Goal: Task Accomplishment & Management: Manage account settings

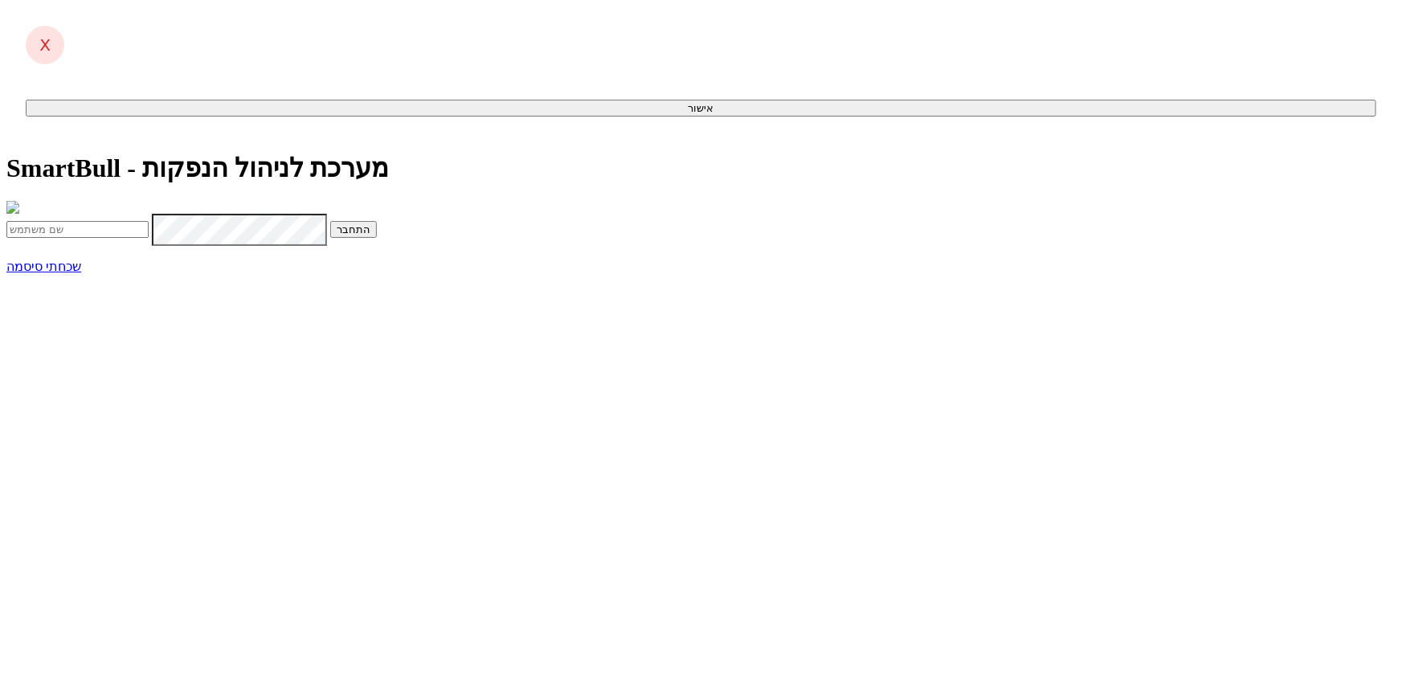
type input "[EMAIL_ADDRESS][DOMAIN_NAME]"
click at [377, 238] on button "התחבר" at bounding box center [353, 229] width 47 height 17
click at [149, 272] on input "text" at bounding box center [77, 263] width 142 height 17
type input "109644"
click at [199, 272] on button "התחבר" at bounding box center [175, 263] width 47 height 17
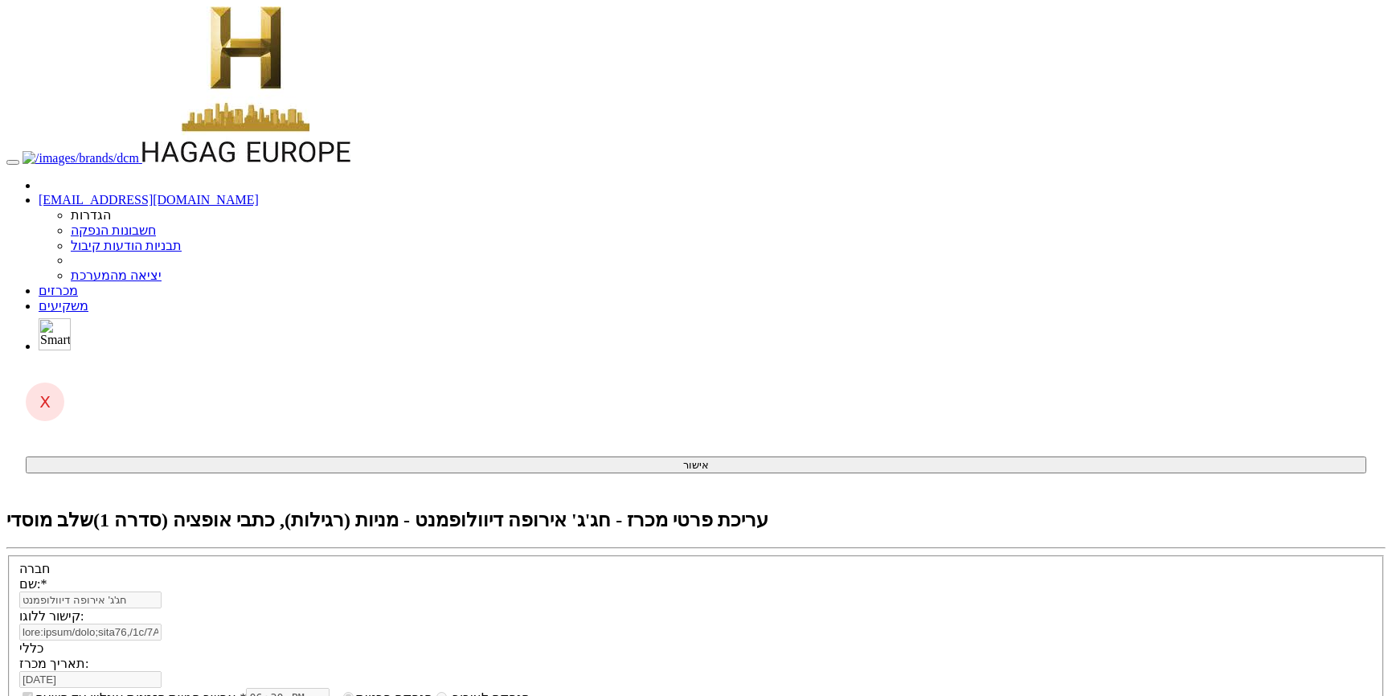
select select "מניות"
select select "כתבי אופציה"
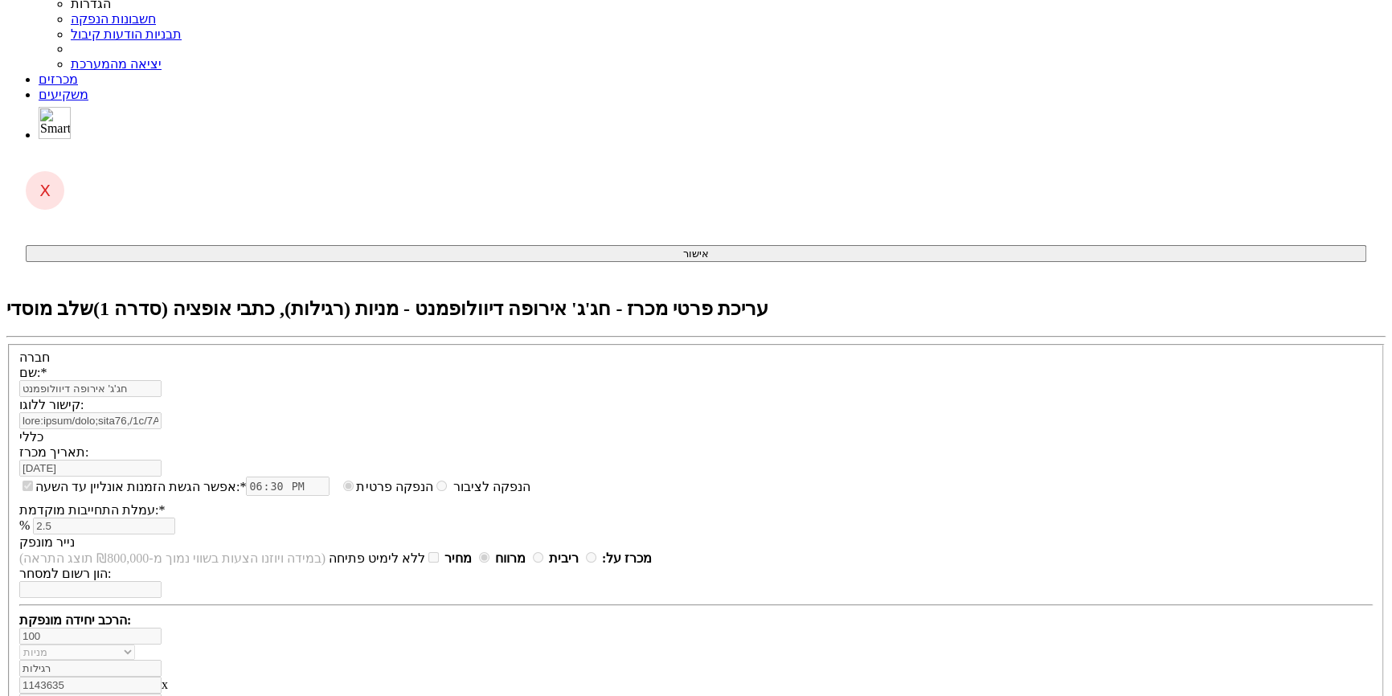
scroll to position [219, 0]
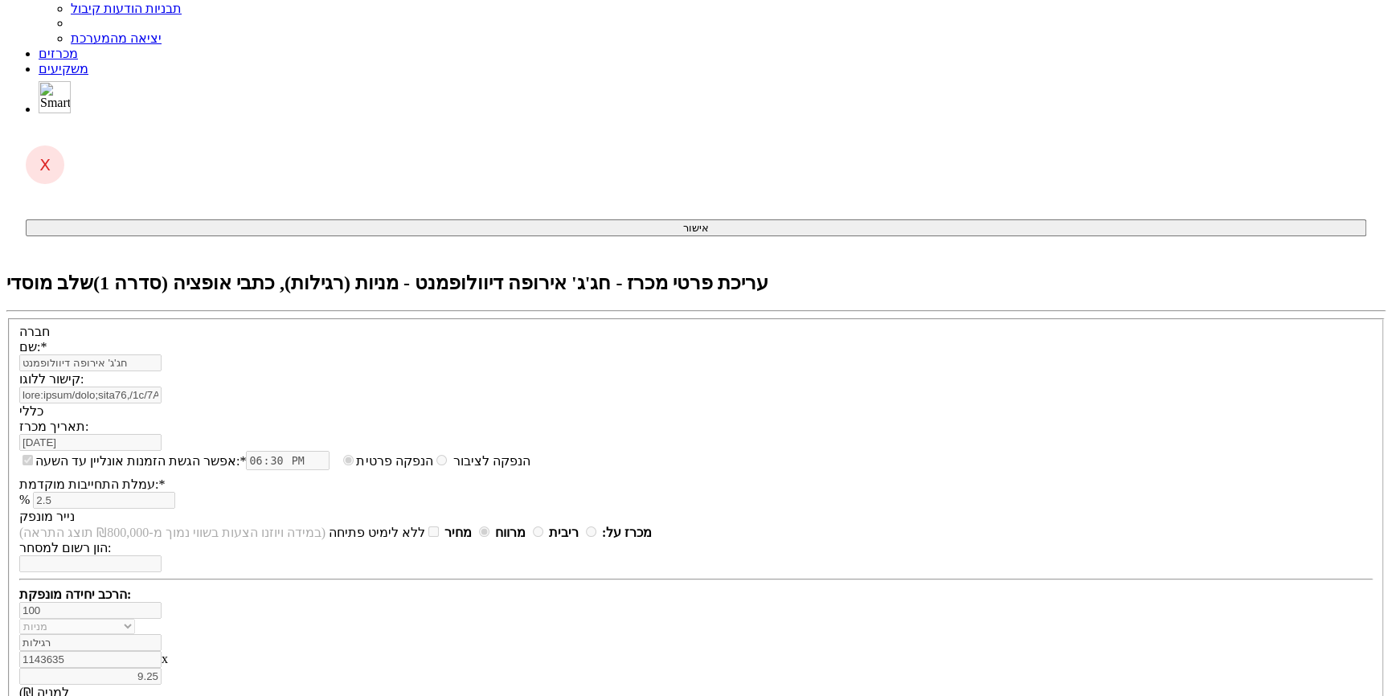
scroll to position [247, 0]
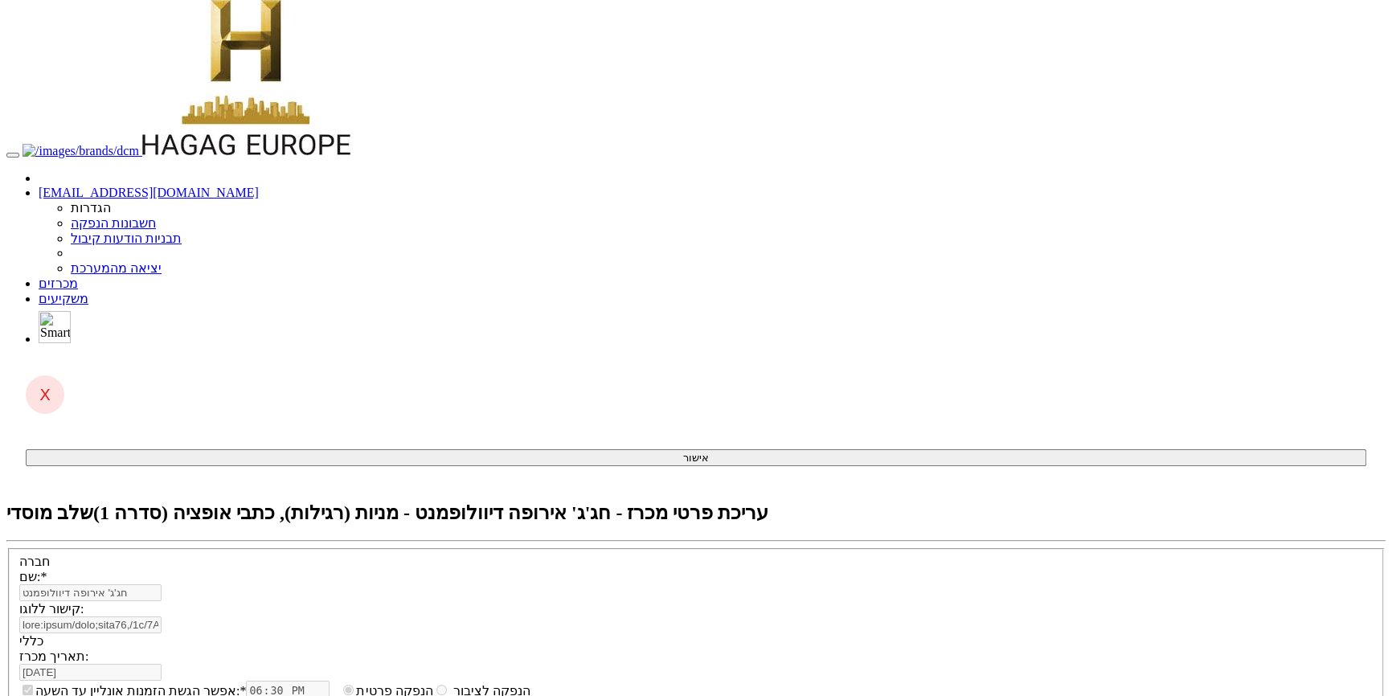
scroll to position [0, 0]
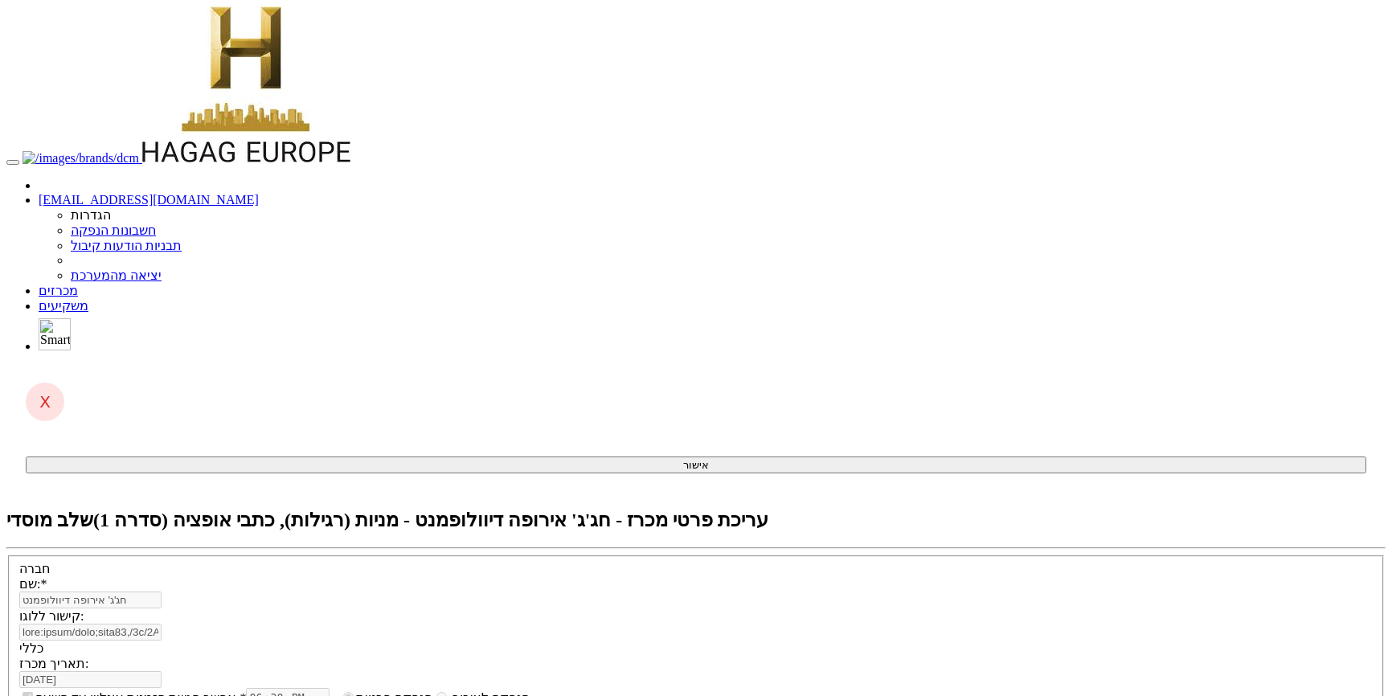
select select "מניות"
select select "כתבי אופציה"
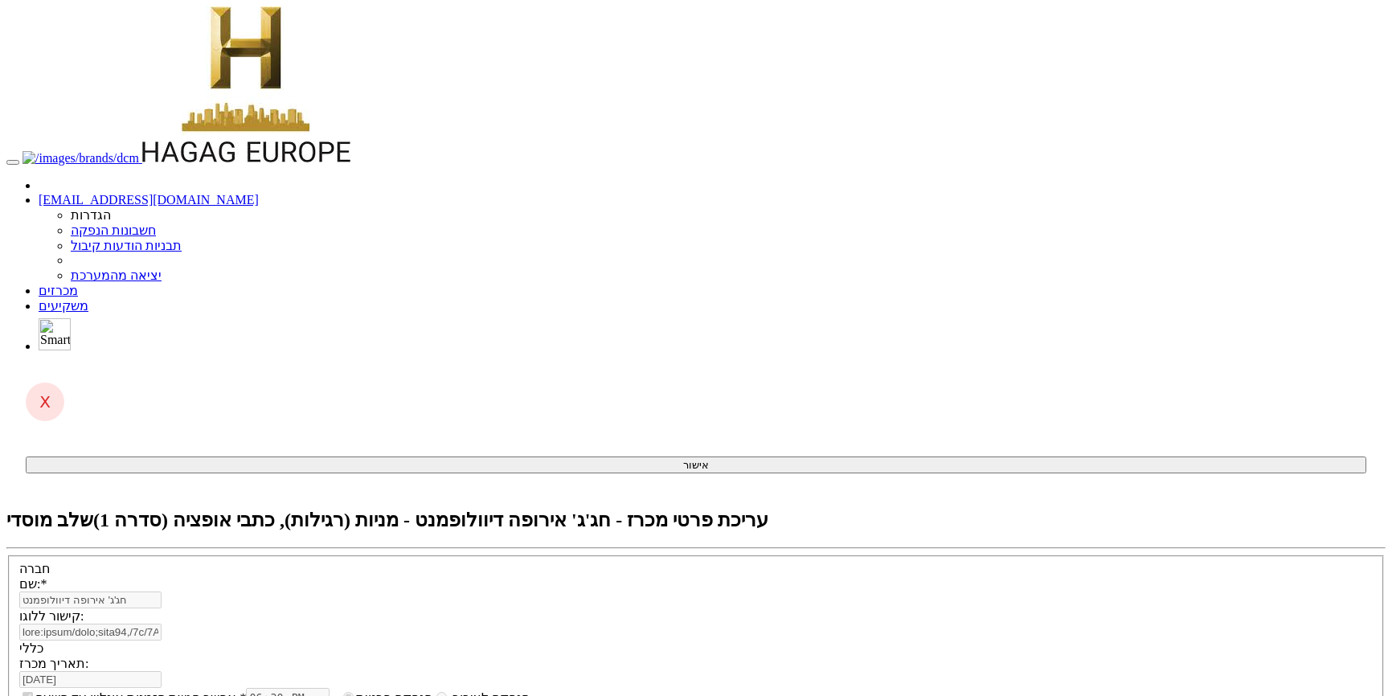
select select "מניות"
select select "כתבי אופציה"
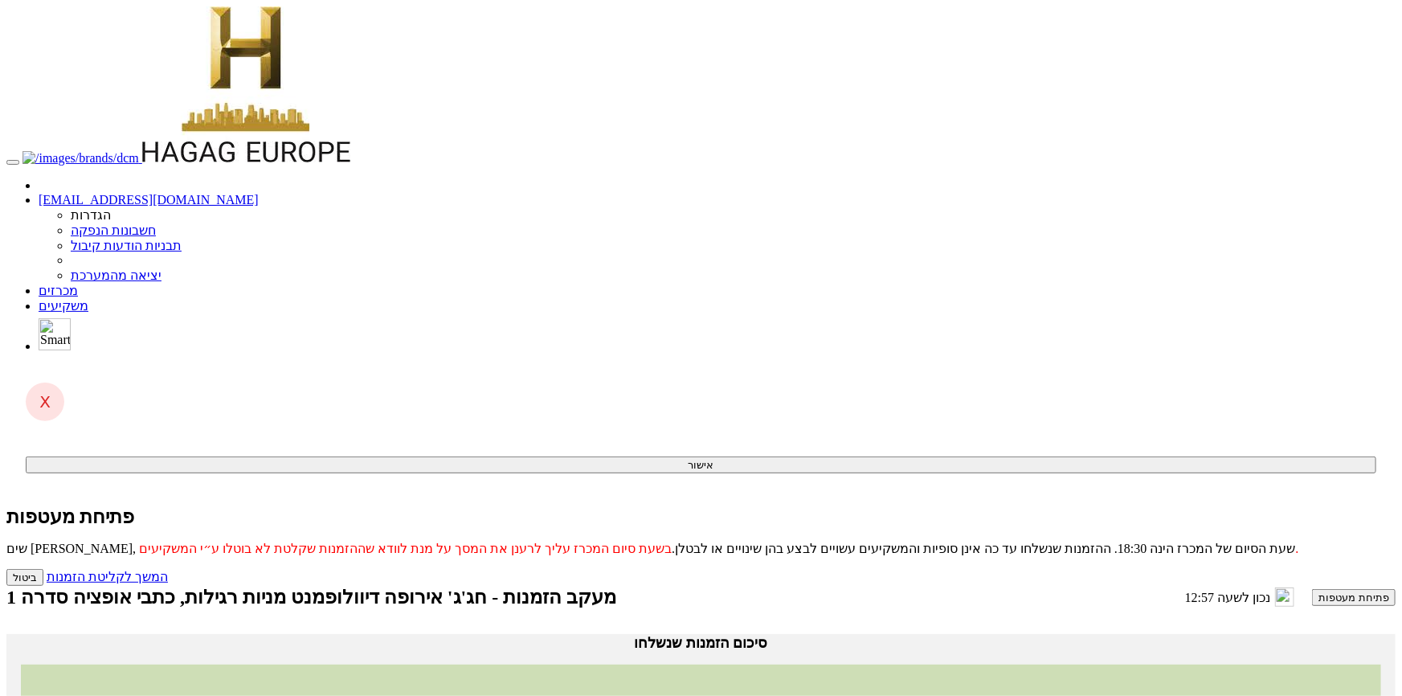
click at [1312, 589] on button "פתיחת מעטפות" at bounding box center [1354, 597] width 84 height 17
click at [168, 570] on link "המשך לקליטת הזמנות" at bounding box center [107, 577] width 121 height 14
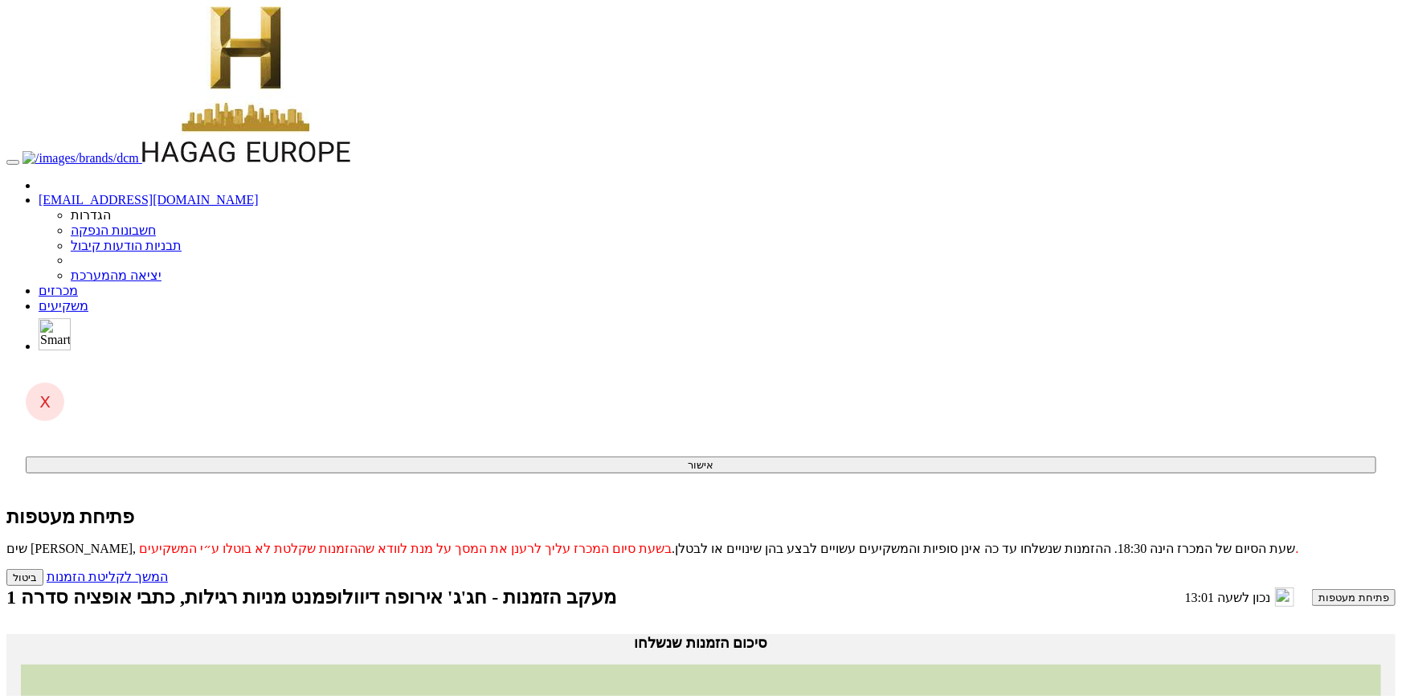
click at [1312, 589] on button "פתיחת מעטפות" at bounding box center [1354, 597] width 84 height 17
click at [168, 570] on link "המשך לקליטת הזמנות" at bounding box center [107, 577] width 121 height 14
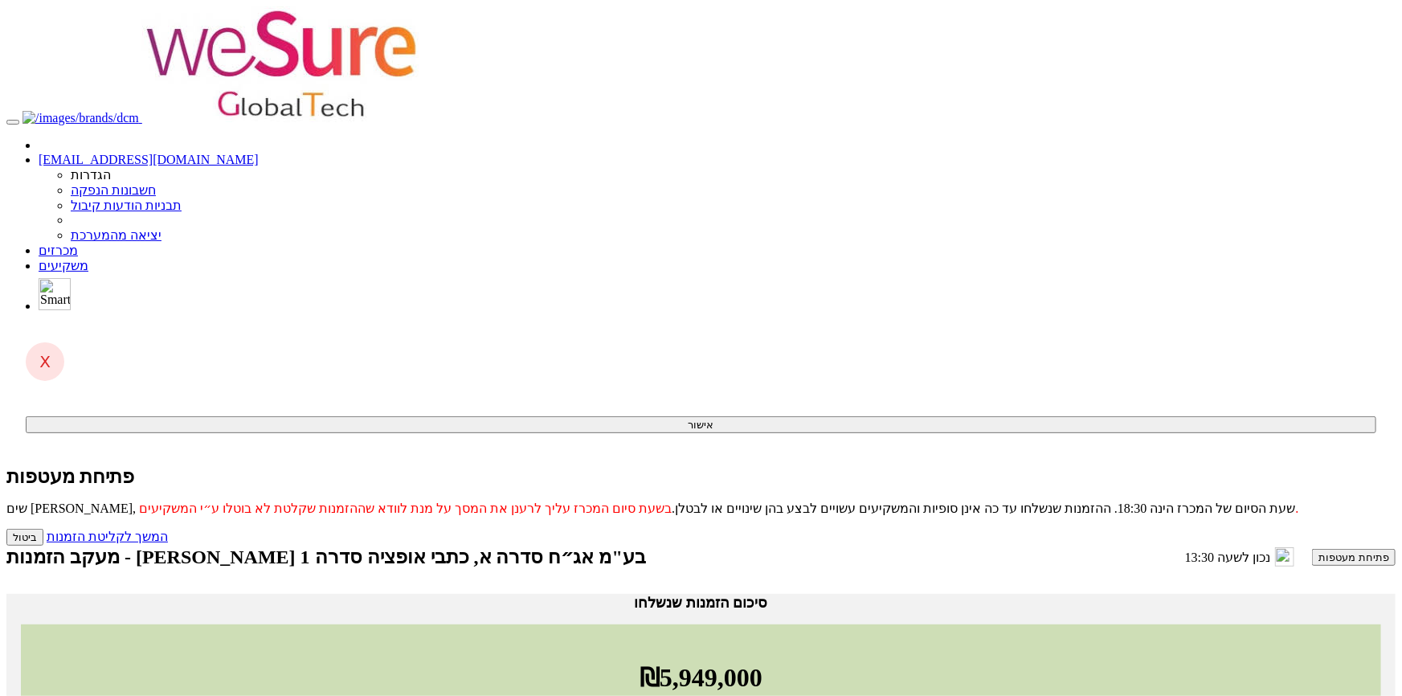
click at [1312, 549] on button "פתיחת מעטפות" at bounding box center [1354, 557] width 84 height 17
click at [168, 530] on link "המשך לקליטת הזמנות" at bounding box center [107, 537] width 121 height 14
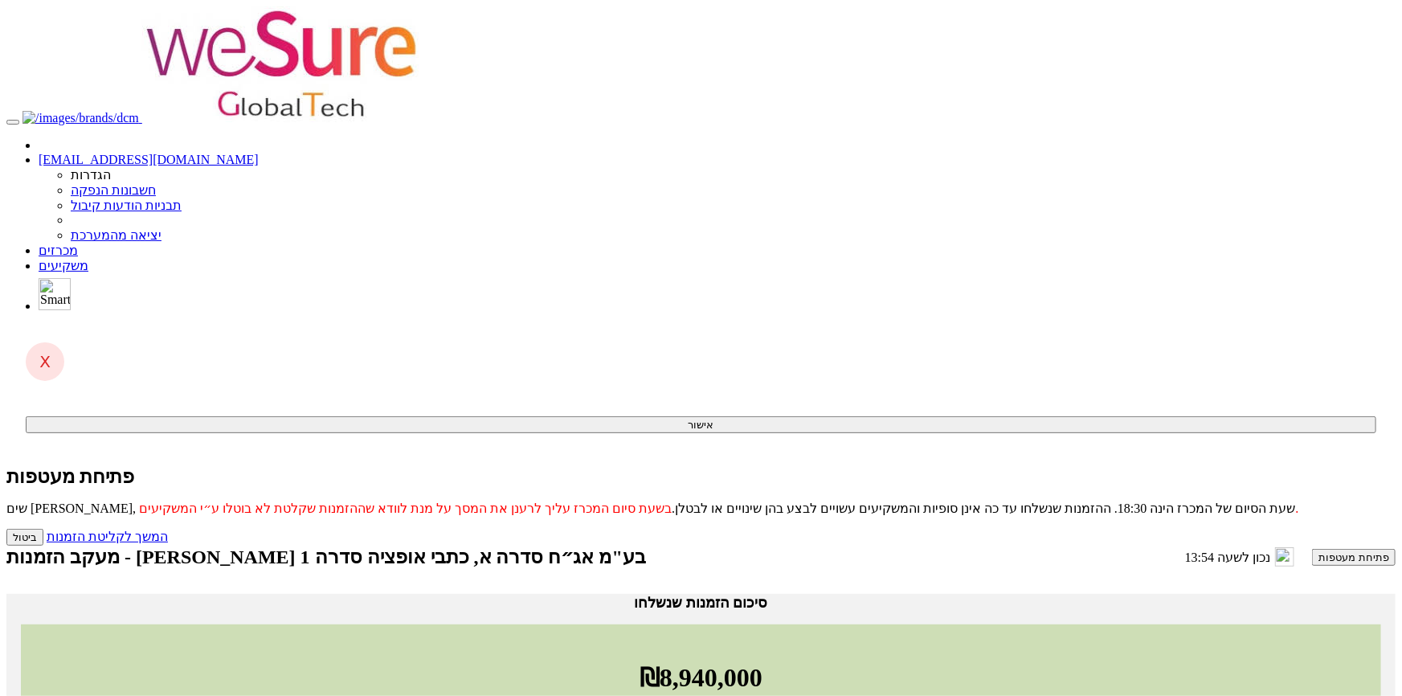
click at [1312, 549] on button "פתיחת מעטפות" at bounding box center [1354, 557] width 84 height 17
click at [168, 530] on link "המשך לקליטת הזמנות" at bounding box center [107, 537] width 121 height 14
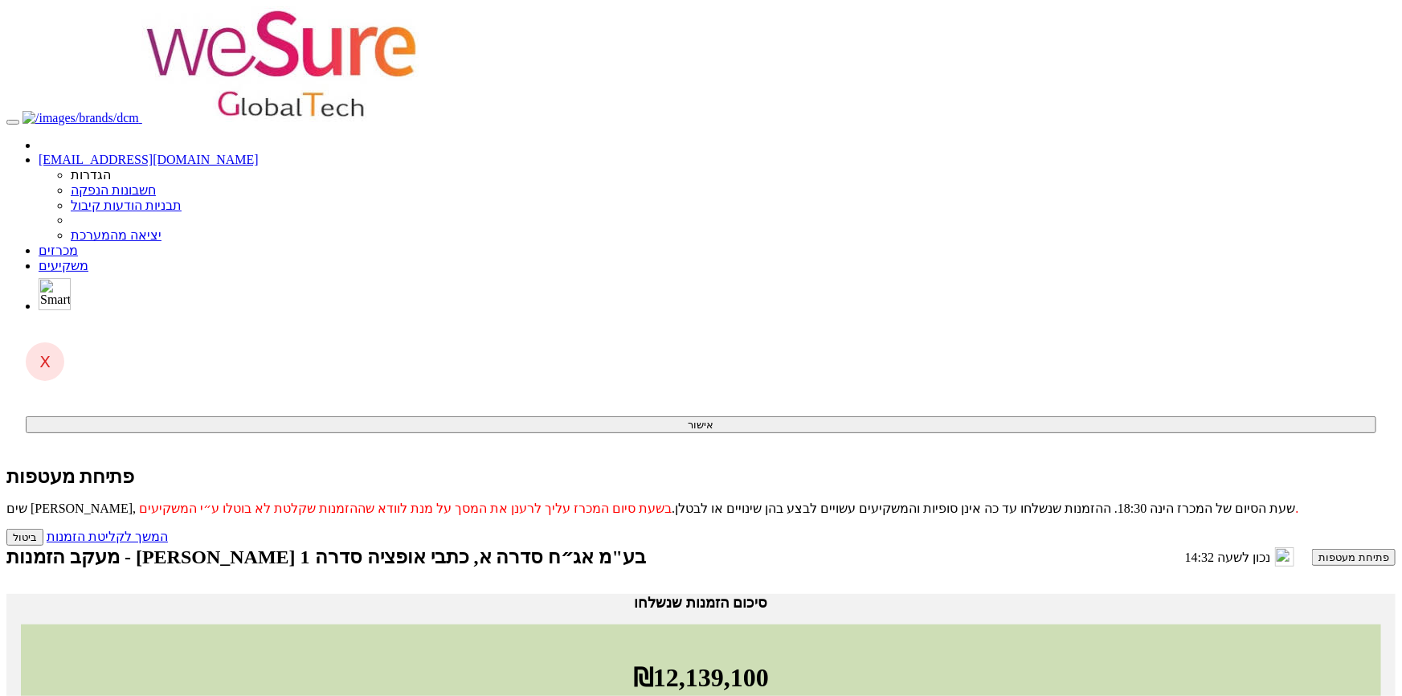
click at [1312, 549] on button "פתיחת מעטפות" at bounding box center [1354, 557] width 84 height 17
click at [168, 530] on link "המשך לקליטת הזמנות" at bounding box center [107, 537] width 121 height 14
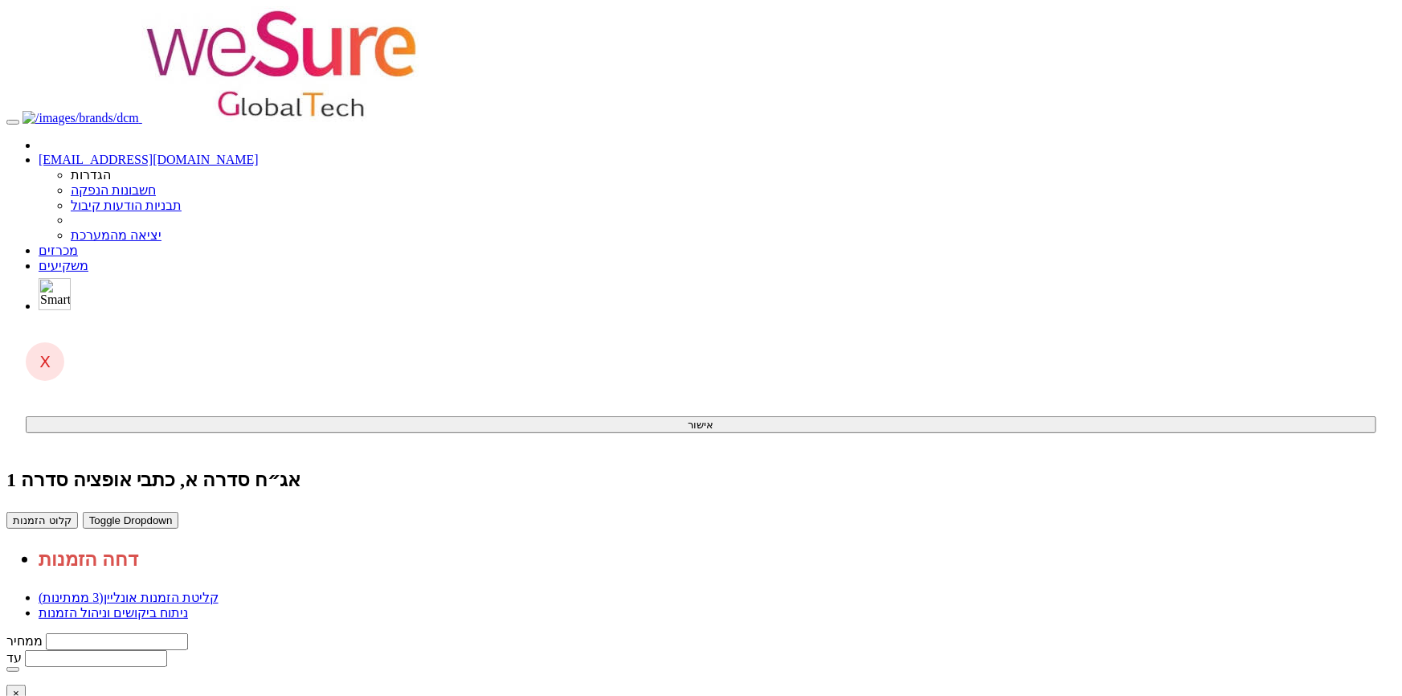
drag, startPoint x: 625, startPoint y: 302, endPoint x: 653, endPoint y: 302, distance: 28.1
drag, startPoint x: 671, startPoint y: 284, endPoint x: 698, endPoint y: 281, distance: 27.4
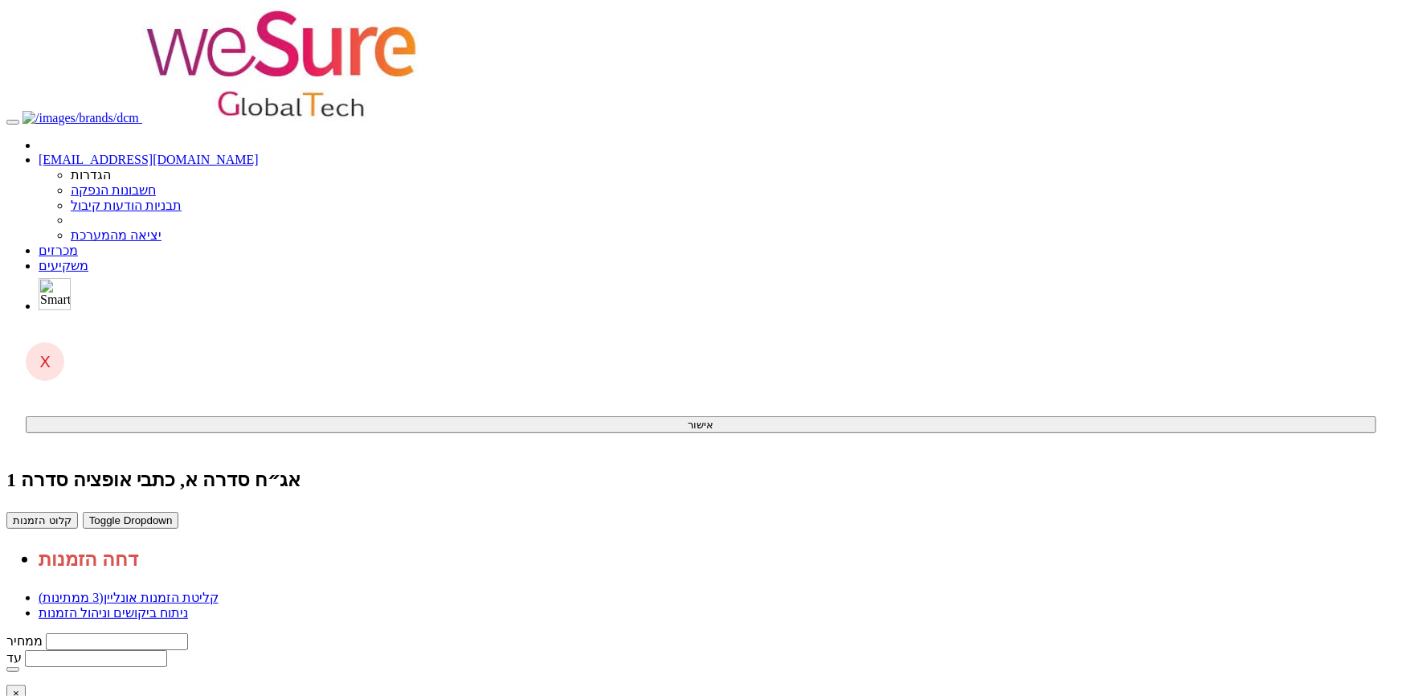
drag, startPoint x: 827, startPoint y: 444, endPoint x: 932, endPoint y: 444, distance: 105.3
drag, startPoint x: 624, startPoint y: 436, endPoint x: 645, endPoint y: 436, distance: 20.9
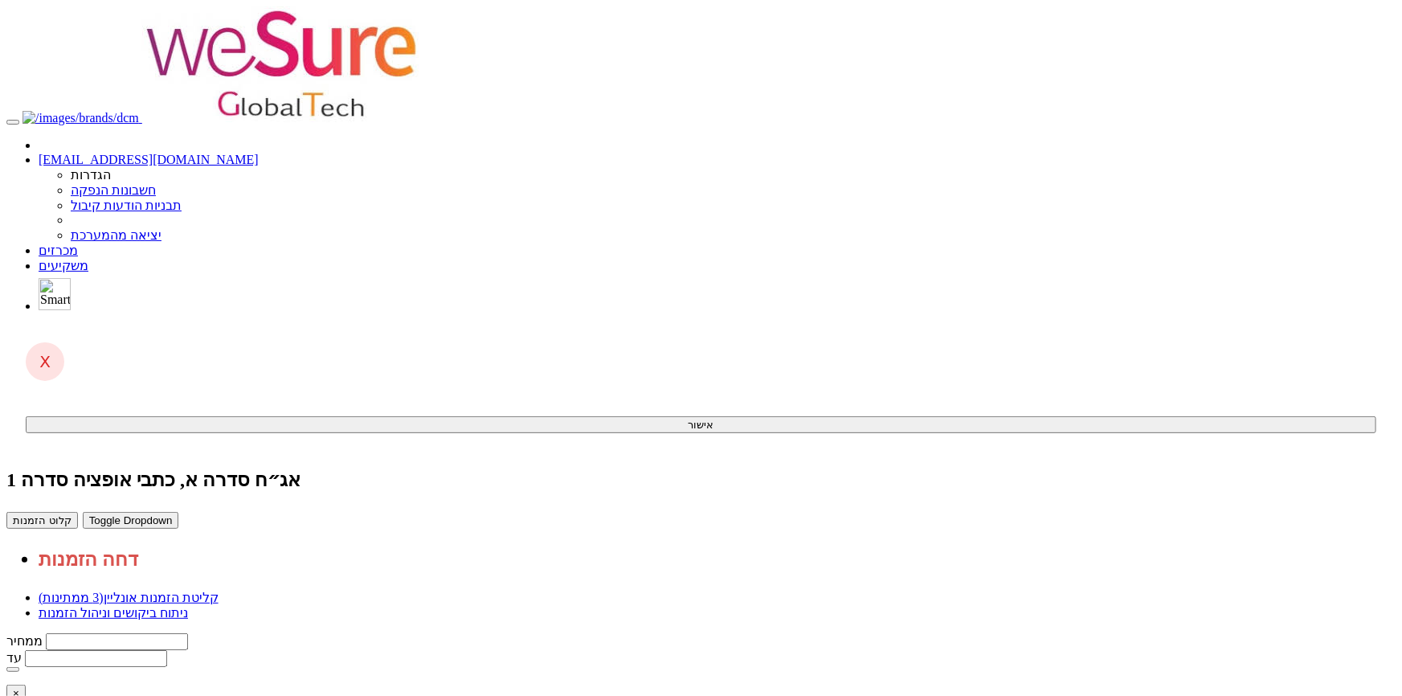
drag, startPoint x: 636, startPoint y: 301, endPoint x: 649, endPoint y: 301, distance: 13.7
drag, startPoint x: 678, startPoint y: 279, endPoint x: 710, endPoint y: 278, distance: 32.2
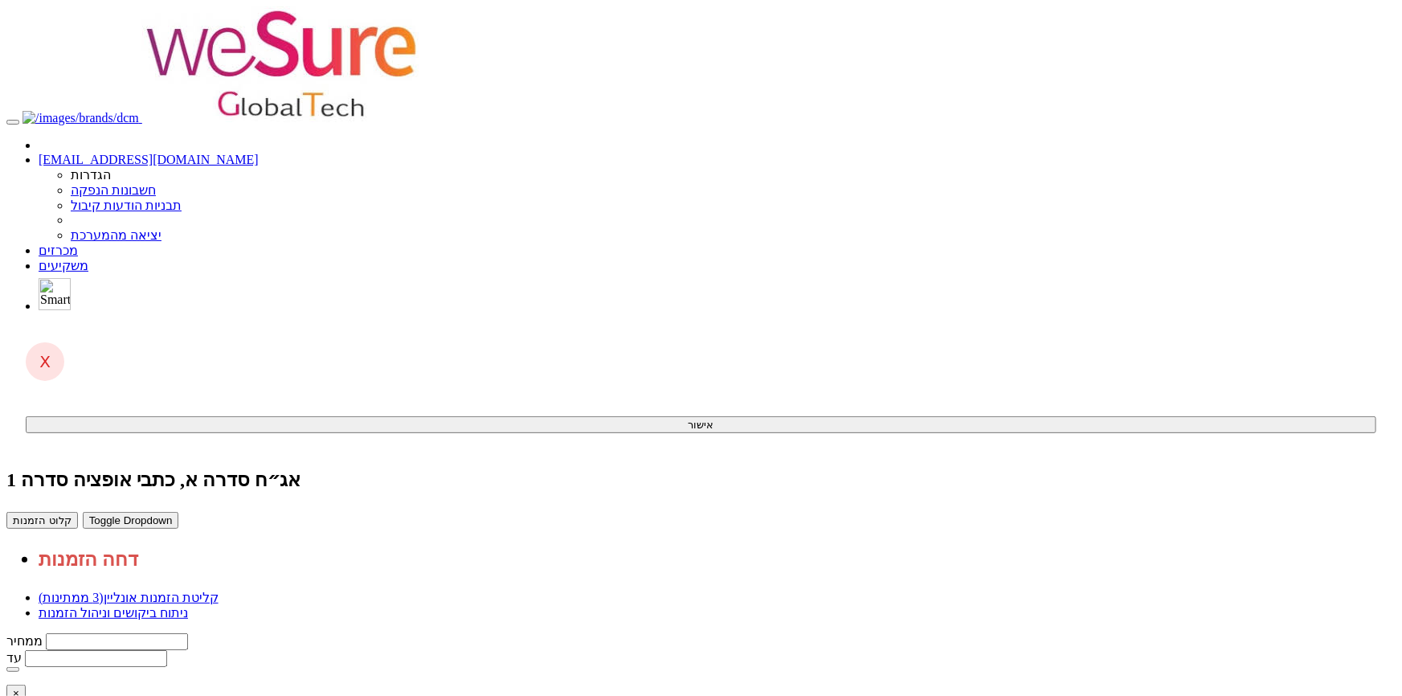
drag, startPoint x: 620, startPoint y: 432, endPoint x: 649, endPoint y: 436, distance: 28.3
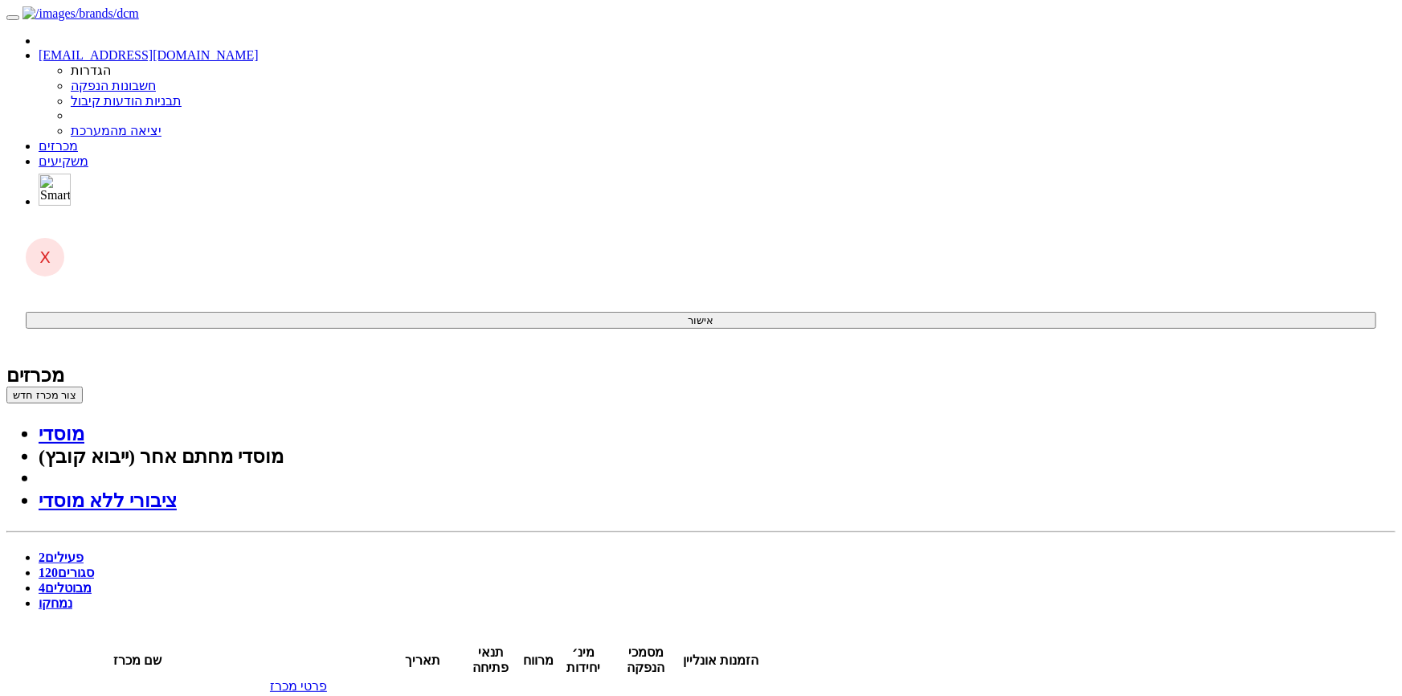
click span
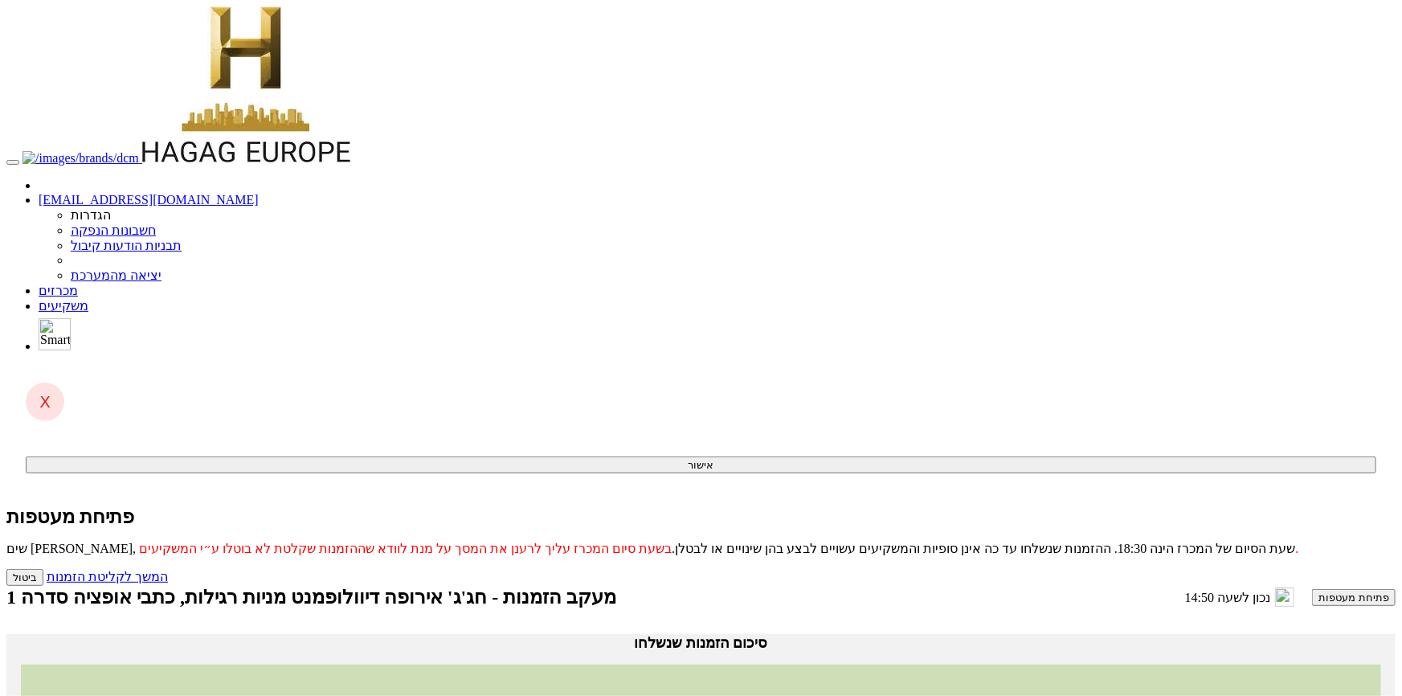
click at [1312, 589] on button "פתיחת מעטפות" at bounding box center [1354, 597] width 84 height 17
click at [168, 570] on link "המשך לקליטת הזמנות" at bounding box center [107, 577] width 121 height 14
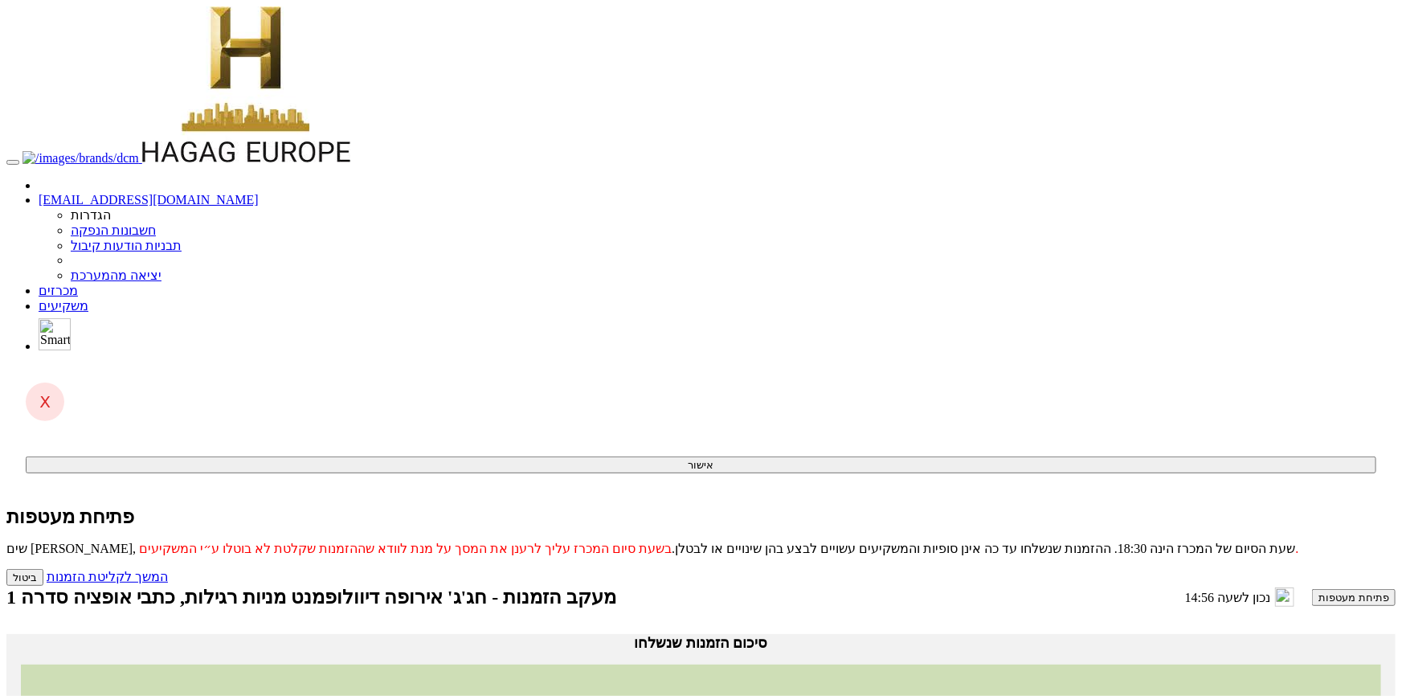
click at [1312, 589] on button "פתיחת מעטפות" at bounding box center [1354, 597] width 84 height 17
click at [168, 570] on link "המשך לקליטת הזמנות" at bounding box center [107, 577] width 121 height 14
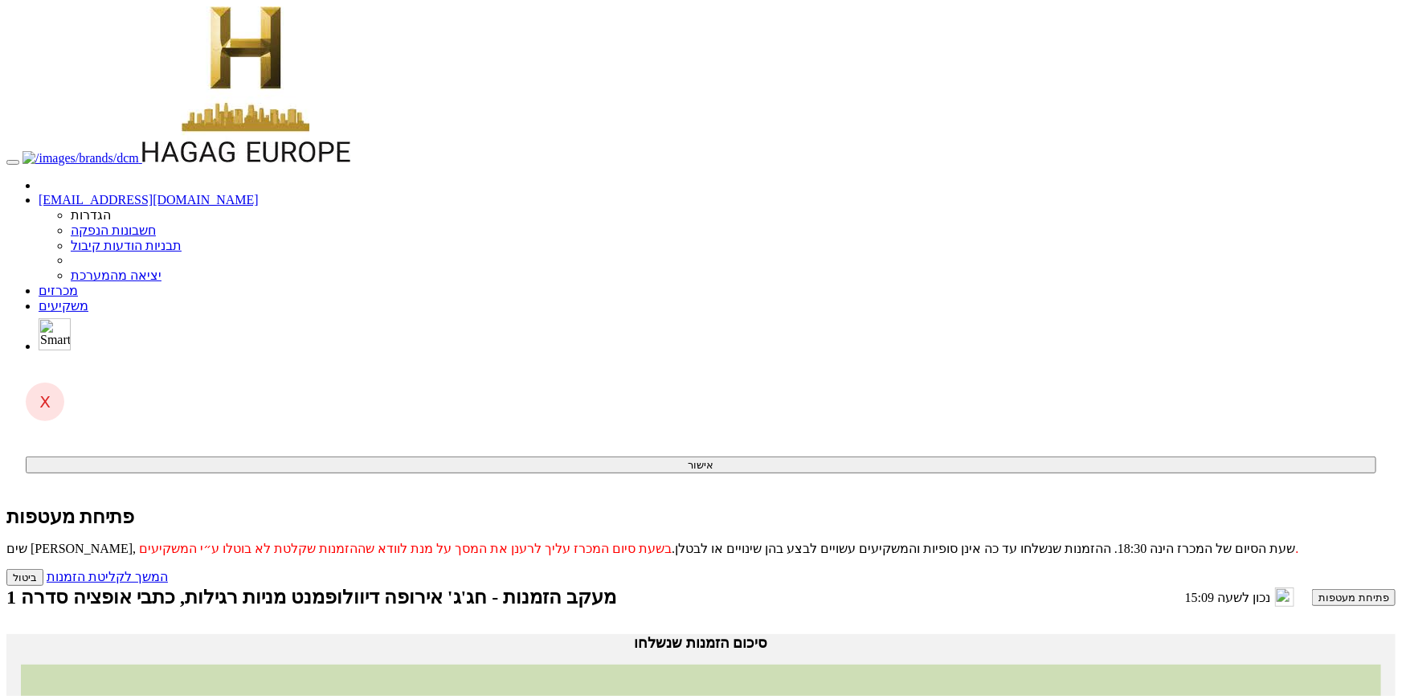
click at [1312, 589] on button "פתיחת מעטפות" at bounding box center [1354, 597] width 84 height 17
click at [168, 570] on link "המשך לקליטת הזמנות" at bounding box center [107, 577] width 121 height 14
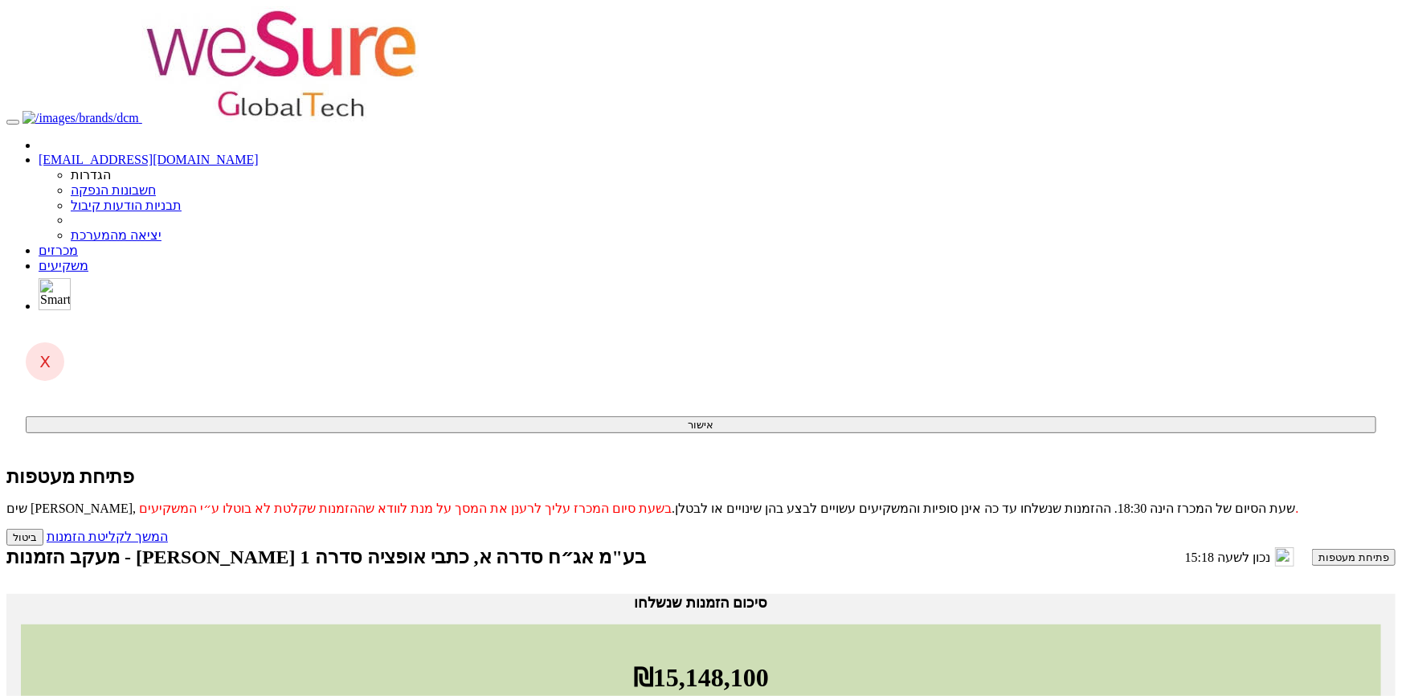
click at [1312, 549] on button "פתיחת מעטפות" at bounding box center [1354, 557] width 84 height 17
click at [168, 530] on link "המשך לקליטת הזמנות" at bounding box center [107, 537] width 121 height 14
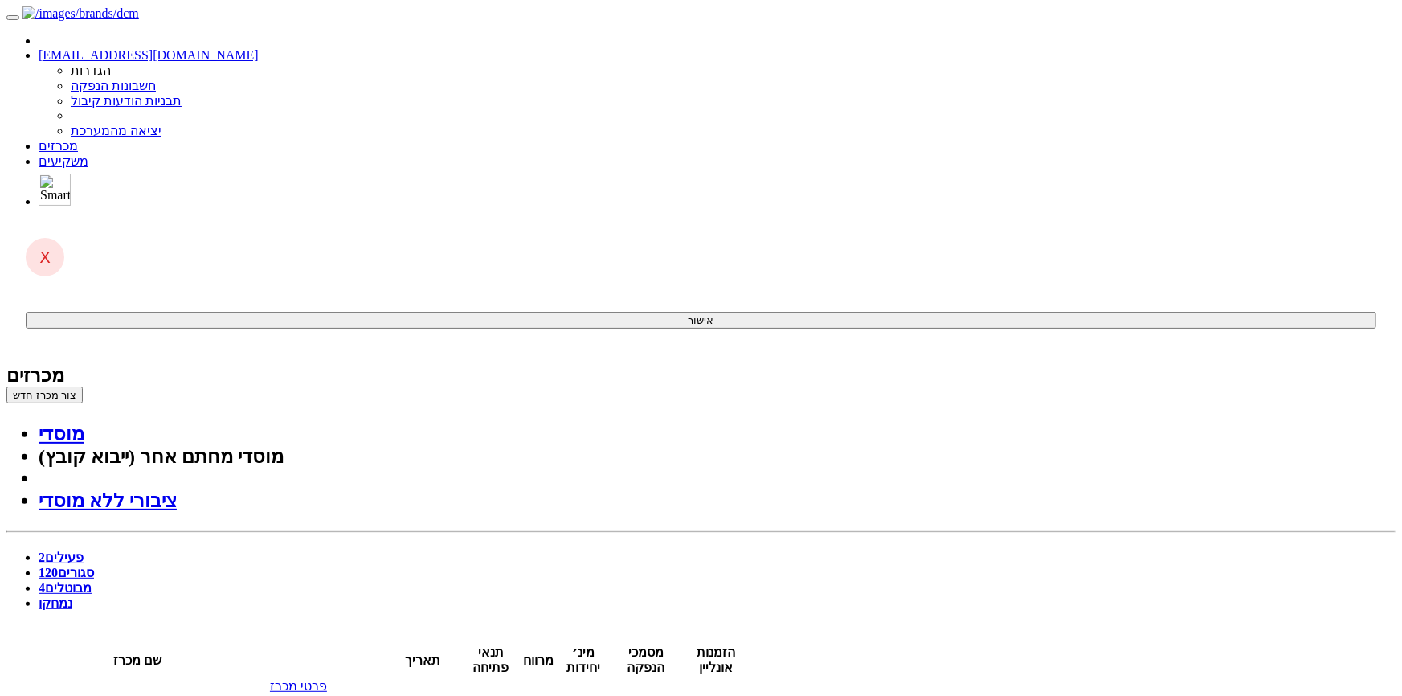
drag, startPoint x: 1182, startPoint y: 211, endPoint x: 1294, endPoint y: 285, distance: 133.5
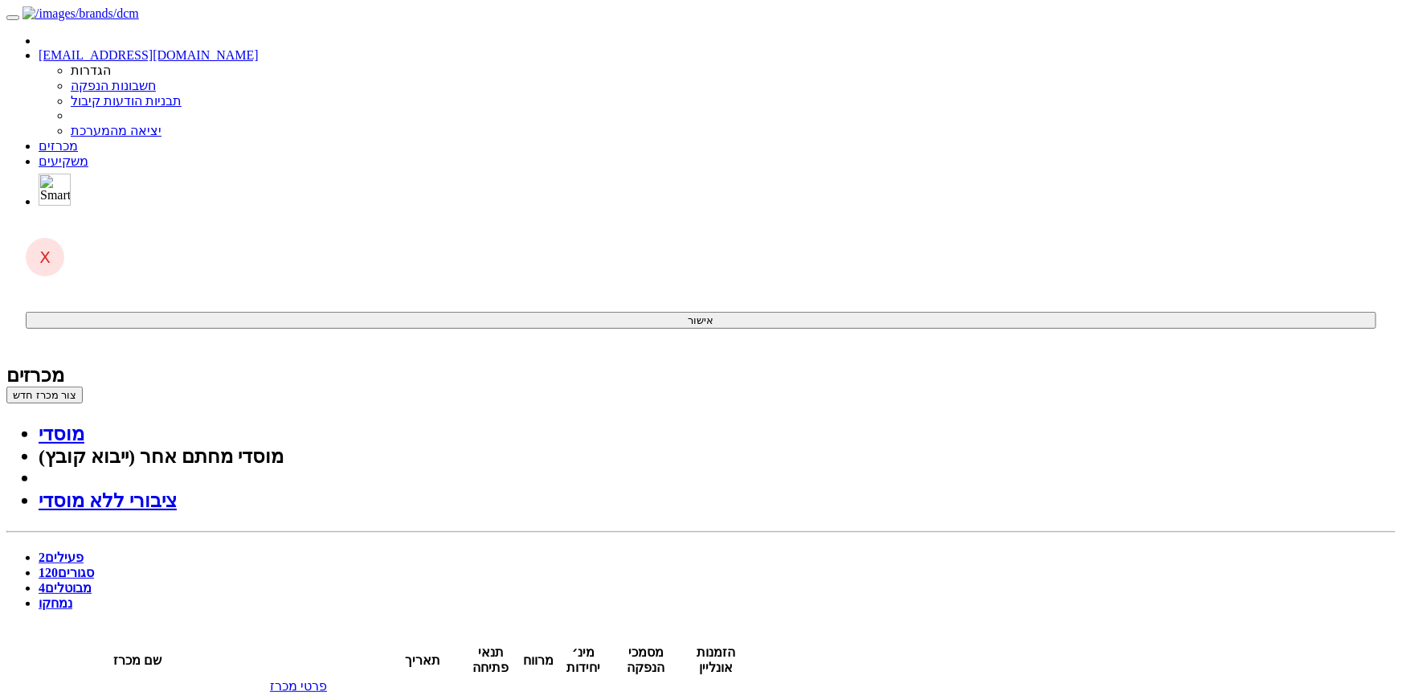
drag, startPoint x: 1200, startPoint y: 206, endPoint x: 1218, endPoint y: 213, distance: 19.1
drag, startPoint x: 223, startPoint y: 328, endPoint x: 762, endPoint y: 237, distance: 546.9
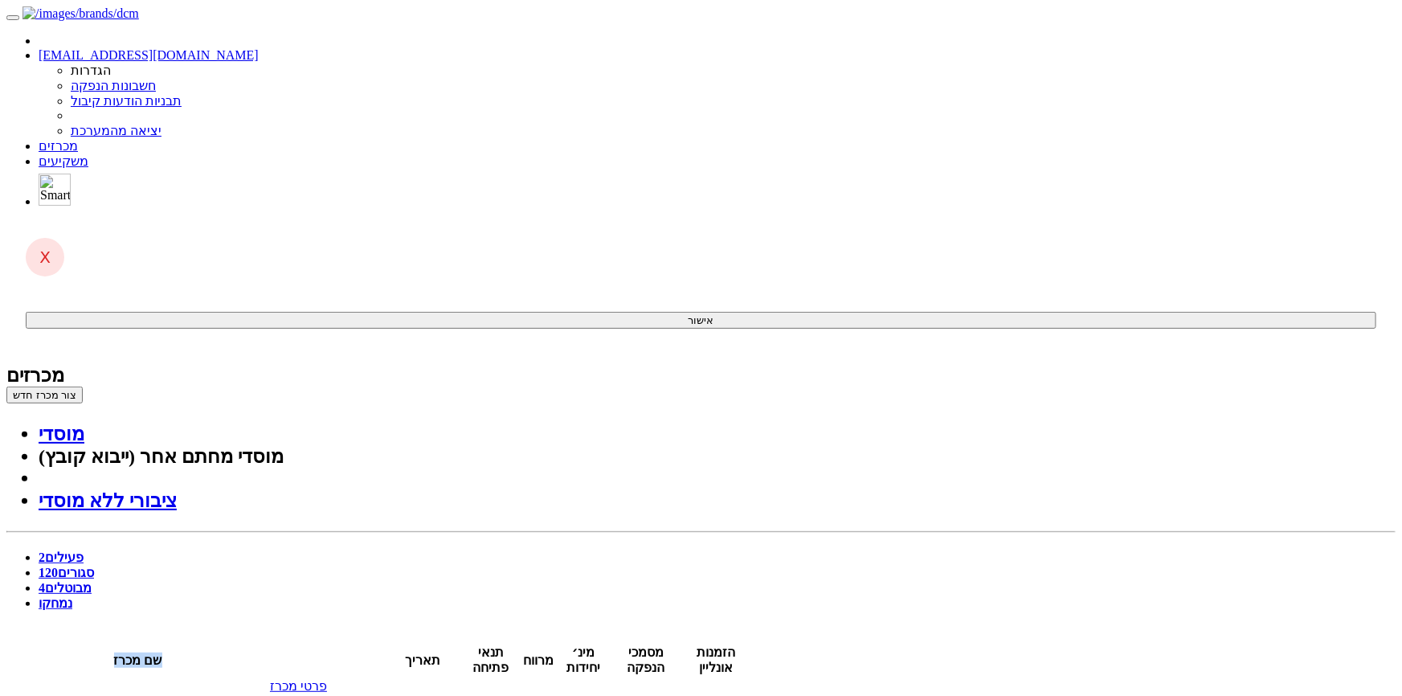
drag, startPoint x: 1172, startPoint y: 187, endPoint x: 426, endPoint y: 454, distance: 792.1
drag, startPoint x: 426, startPoint y: 454, endPoint x: 405, endPoint y: 445, distance: 22.7
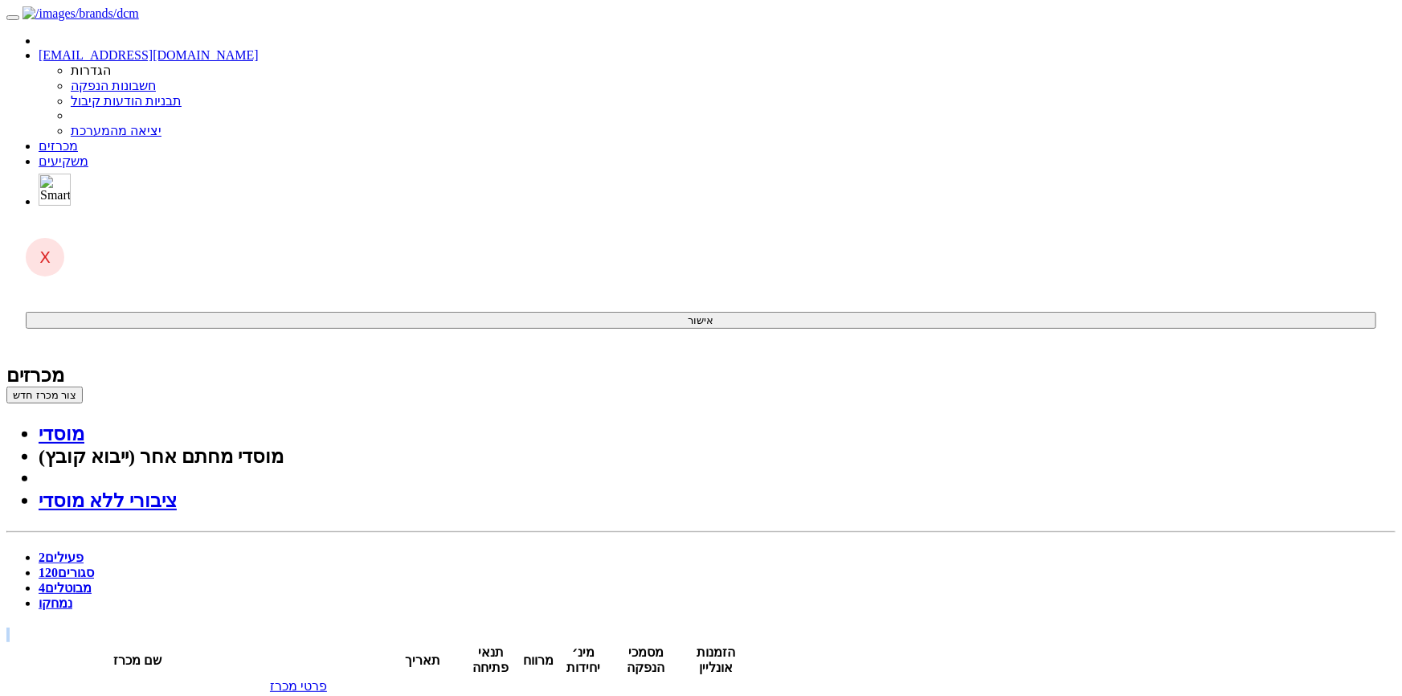
drag, startPoint x: 174, startPoint y: 335, endPoint x: 994, endPoint y: 257, distance: 823.5
drag, startPoint x: 1177, startPoint y: 190, endPoint x: 360, endPoint y: 444, distance: 855.4
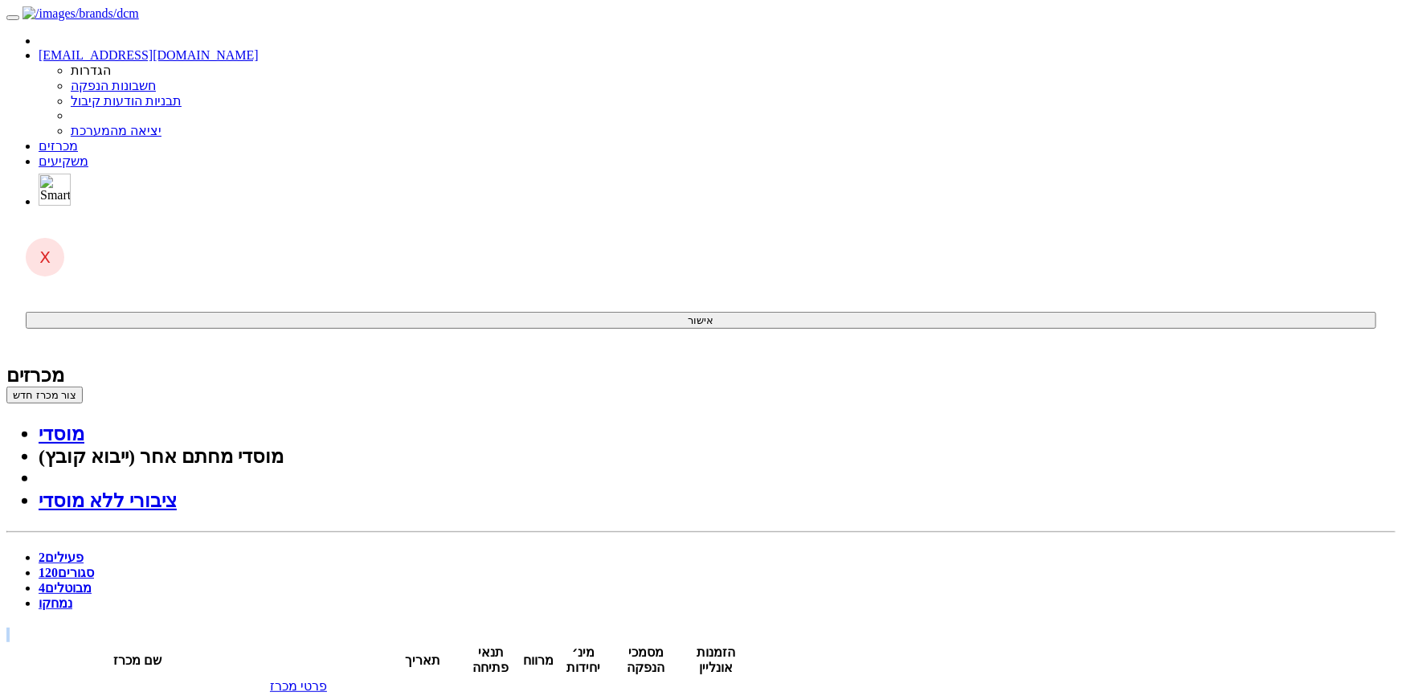
drag, startPoint x: 212, startPoint y: 330, endPoint x: 262, endPoint y: 396, distance: 82.6
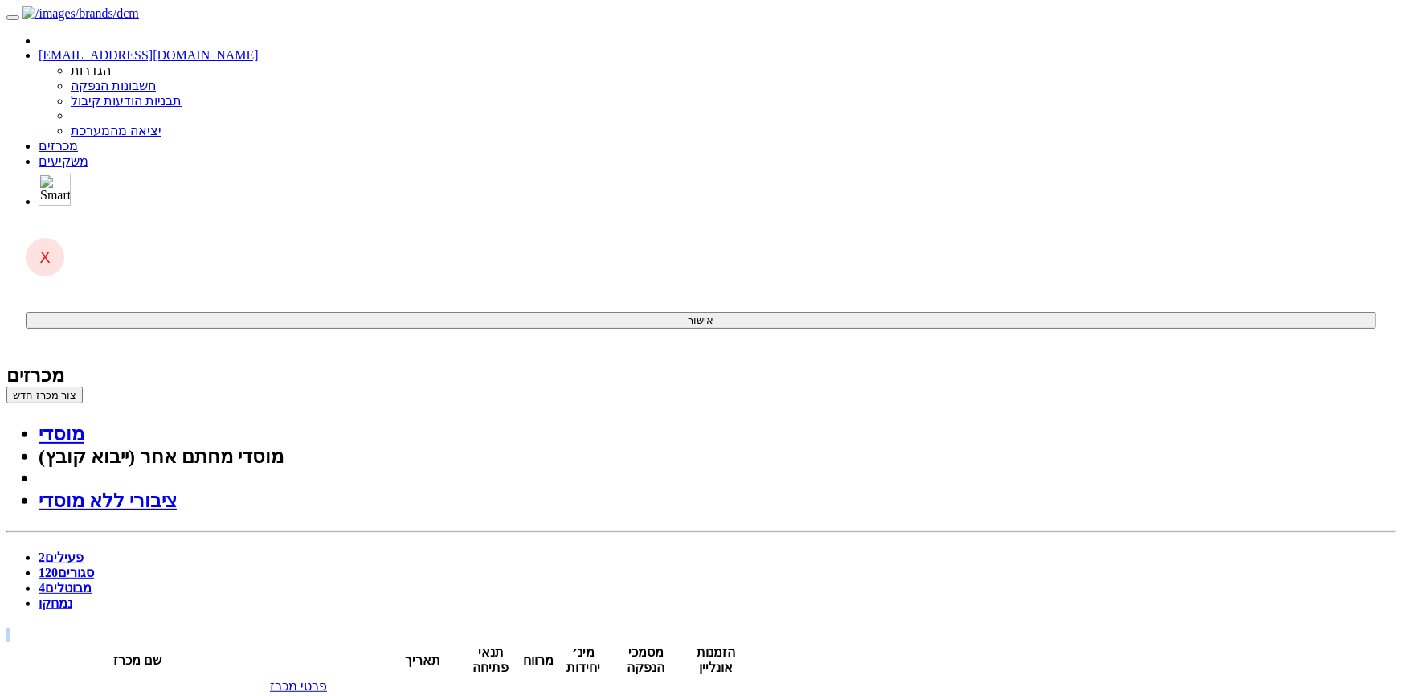
drag, startPoint x: 1173, startPoint y: 186, endPoint x: 366, endPoint y: 563, distance: 890.3
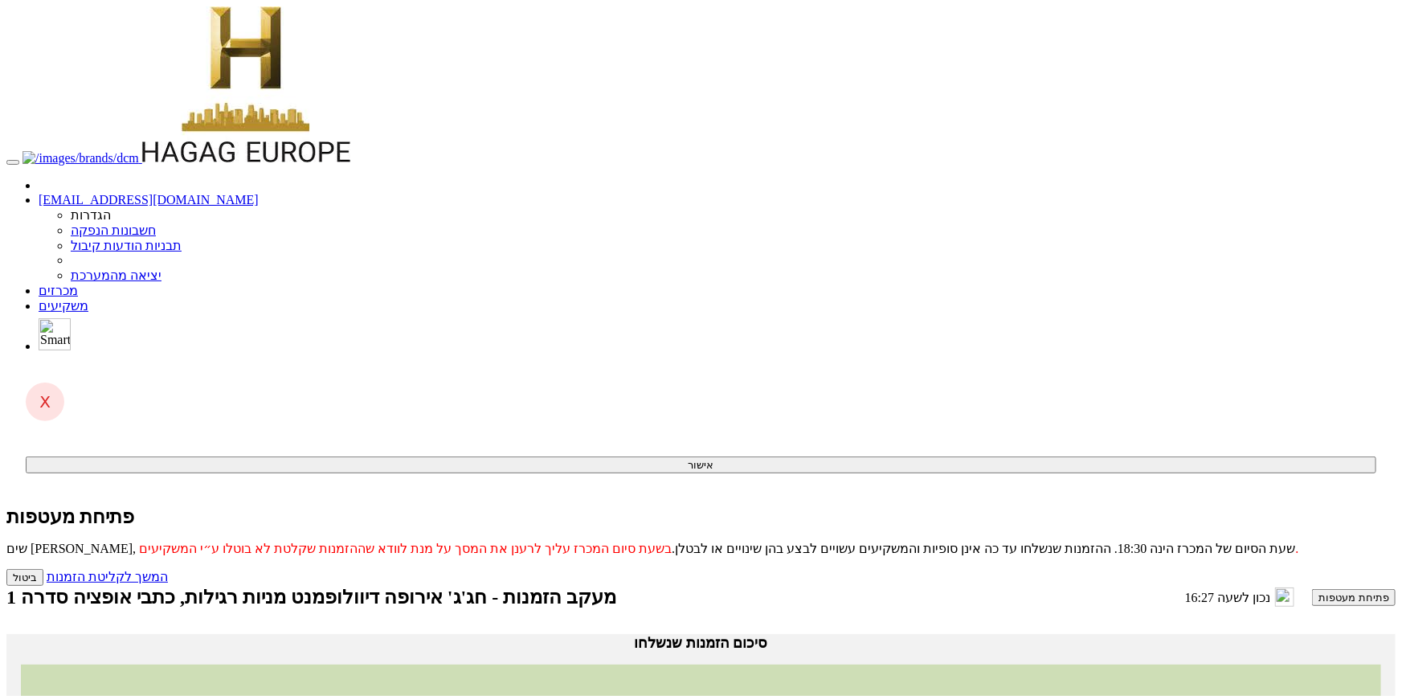
click at [1312, 589] on button "פתיחת מעטפות" at bounding box center [1354, 597] width 84 height 17
click at [168, 570] on link "המשך לקליטת הזמנות" at bounding box center [107, 577] width 121 height 14
